Goal: Find specific page/section: Find specific page/section

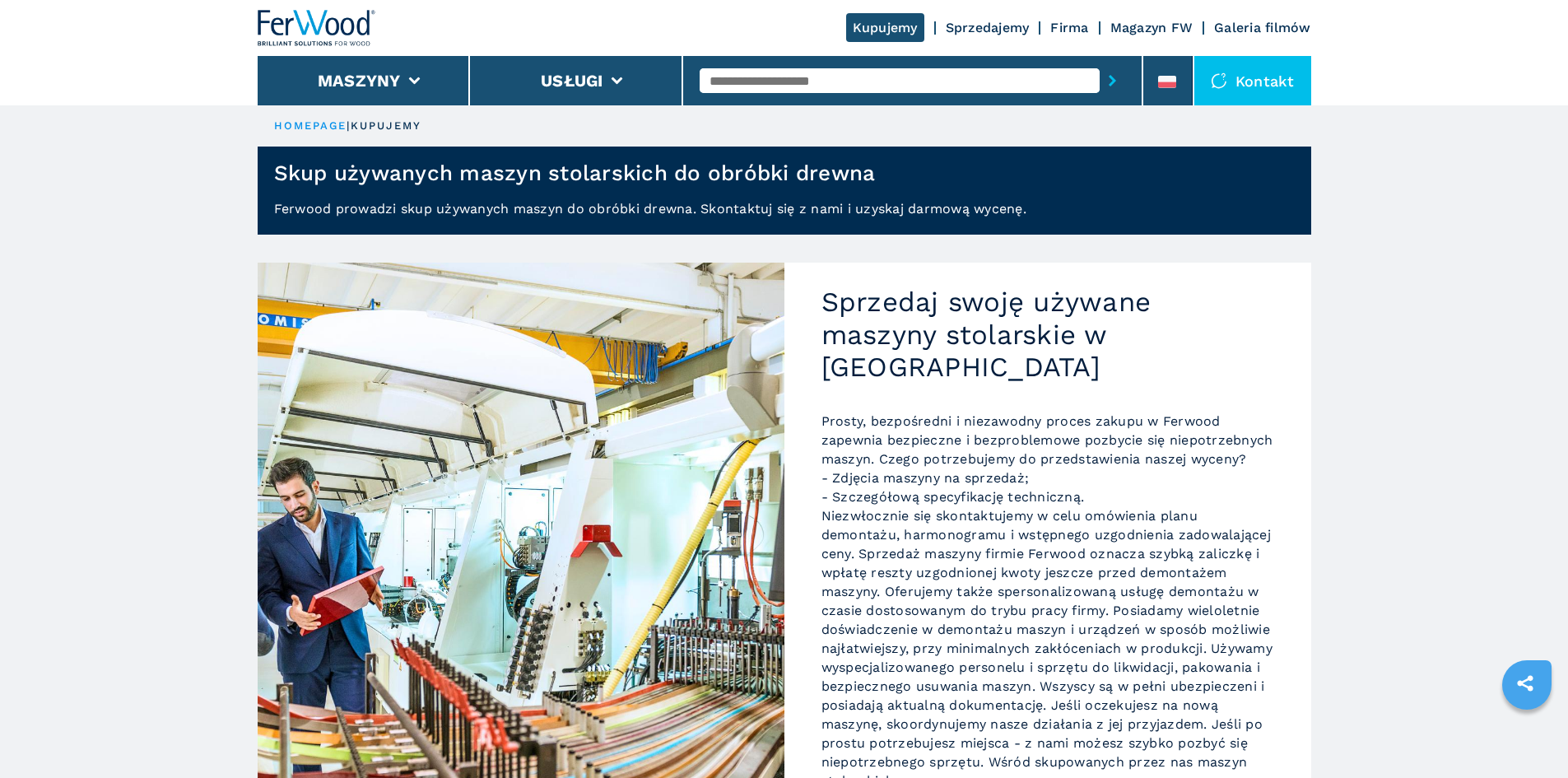
click at [998, 31] on link "Sprzedajemy" at bounding box center [988, 27] width 84 height 15
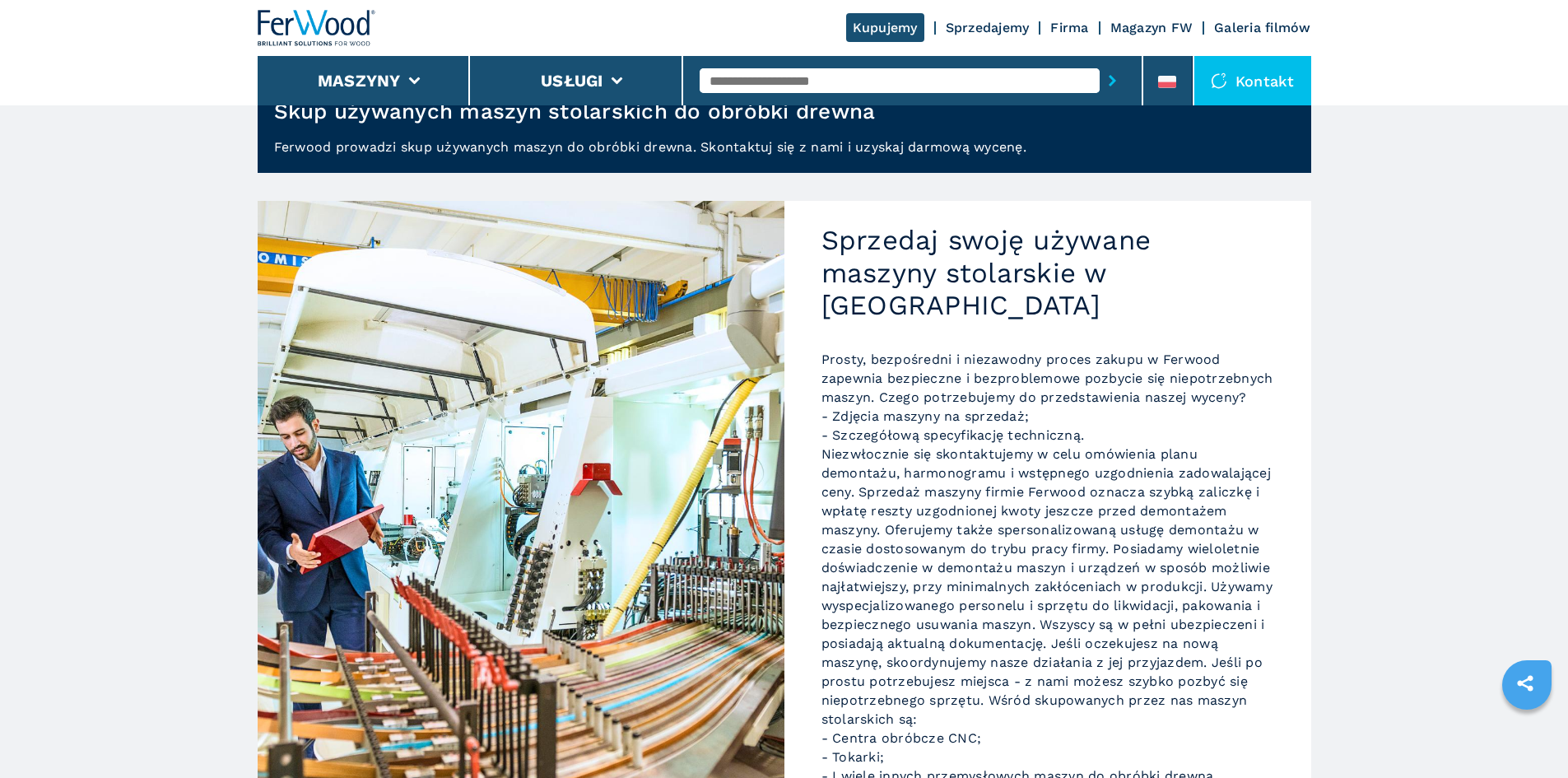
scroll to position [226, 0]
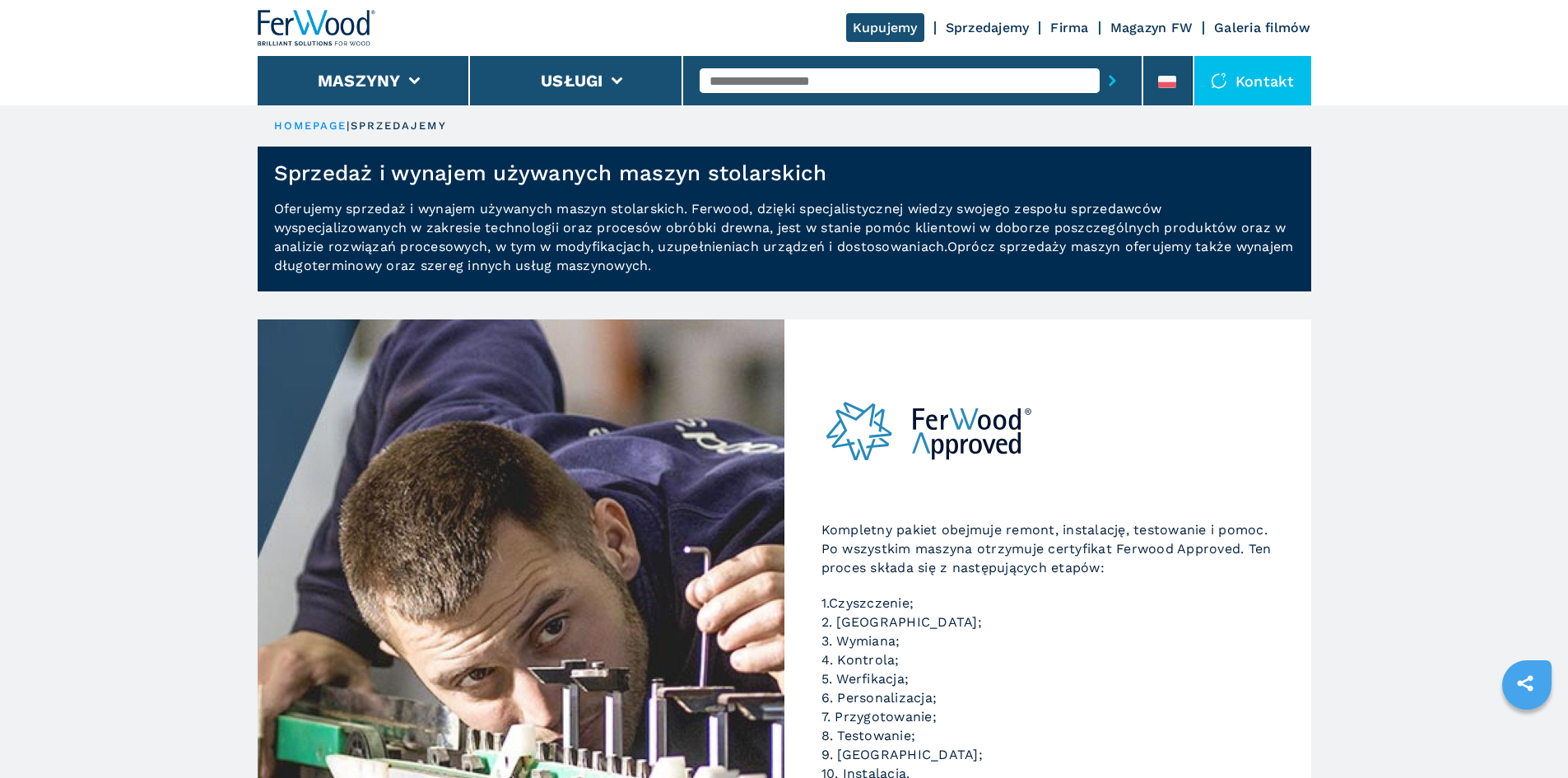
click at [1026, 22] on link "Sprzedajemy" at bounding box center [988, 27] width 84 height 15
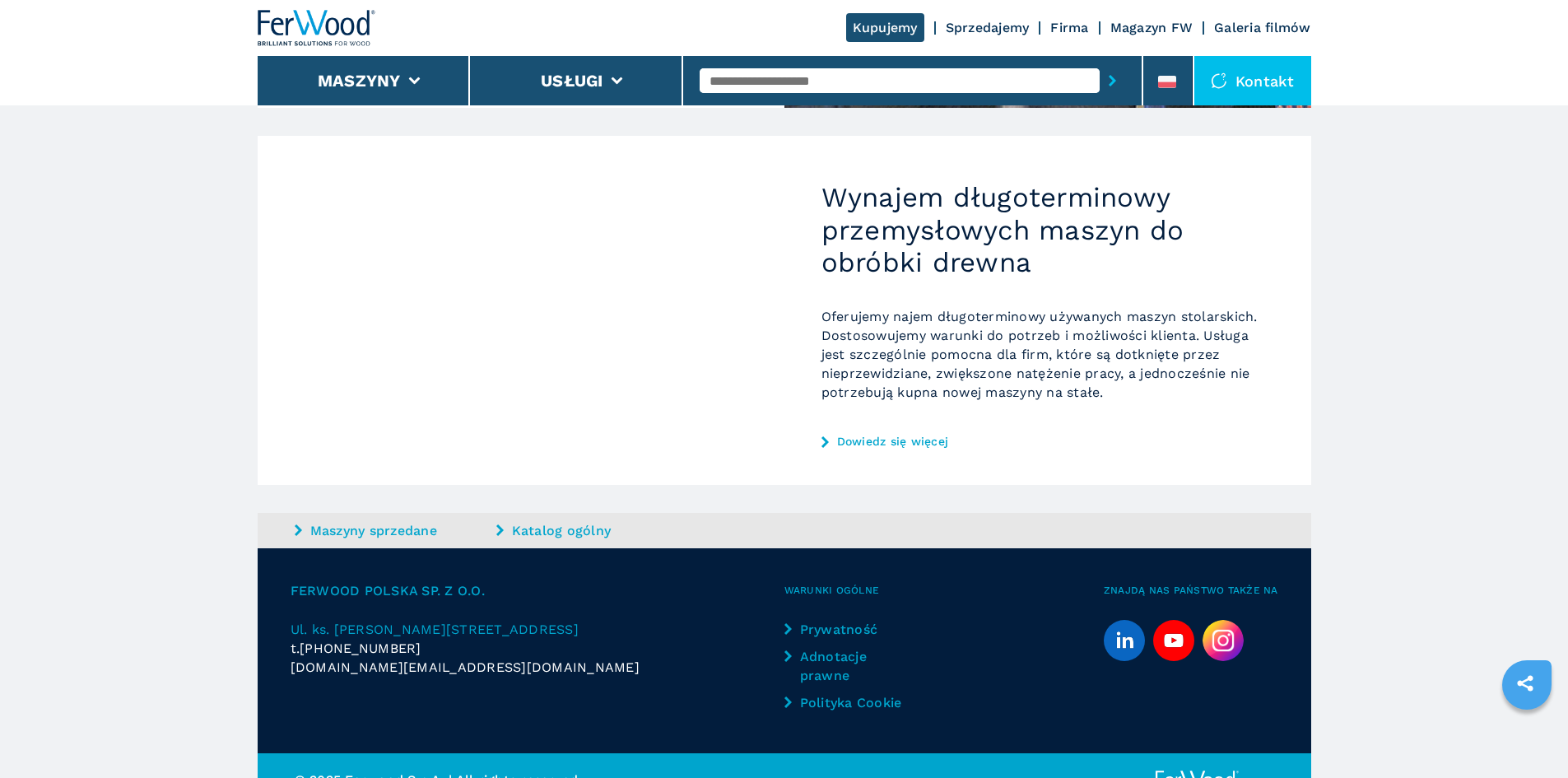
scroll to position [1263, 0]
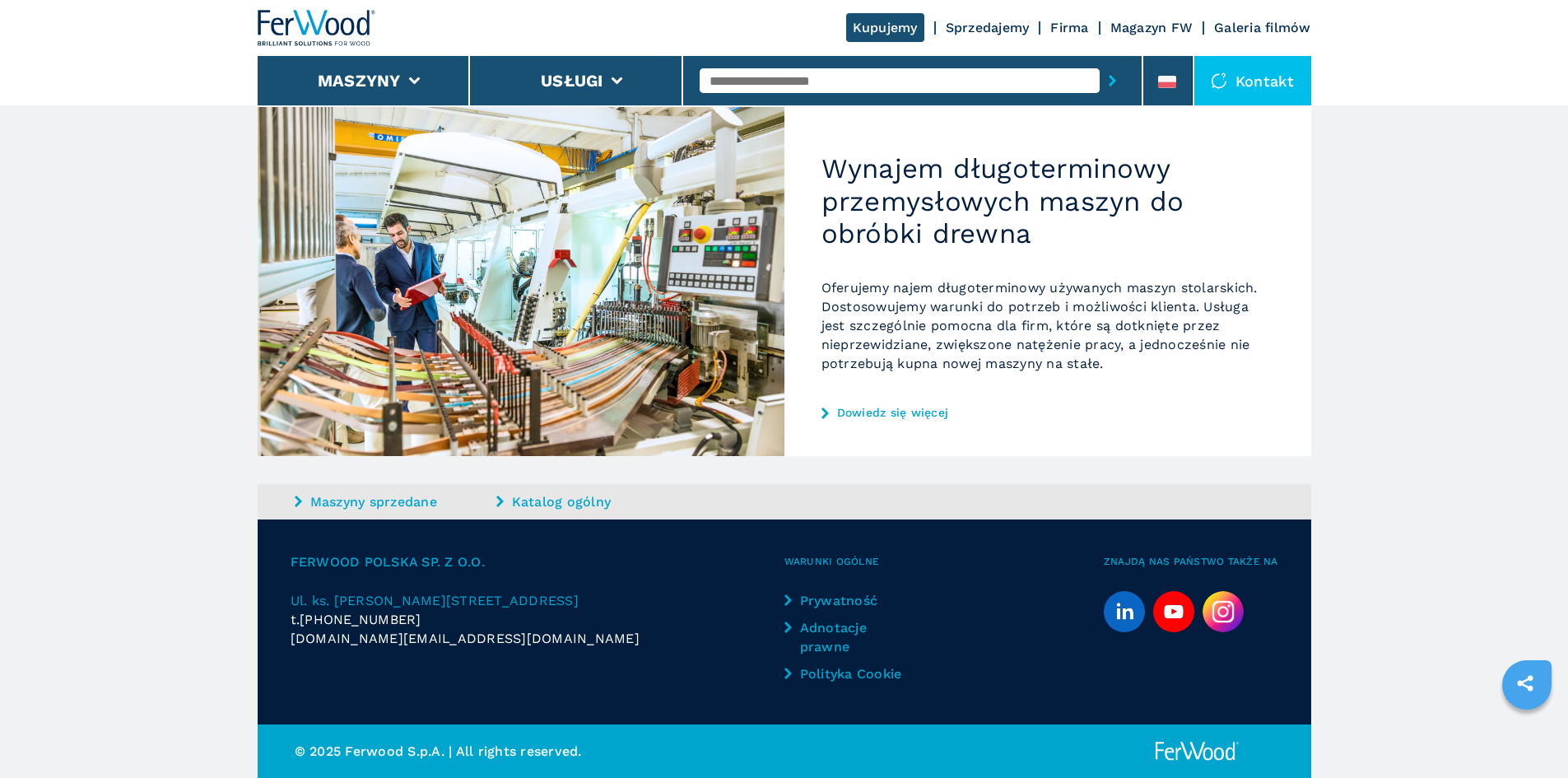
click at [1012, 32] on link "Sprzedajemy" at bounding box center [988, 27] width 84 height 15
